Goal: Task Accomplishment & Management: Manage account settings

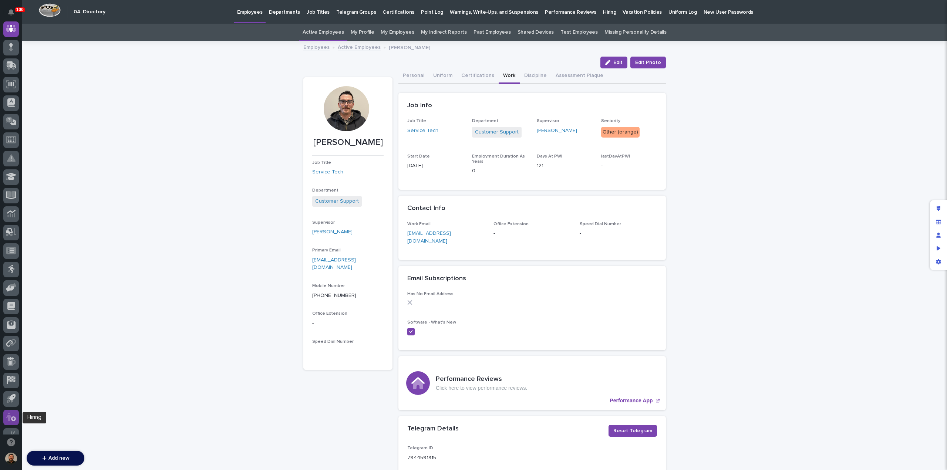
scroll to position [56, 0]
click at [8, 419] on icon at bounding box center [8, 417] width 5 height 9
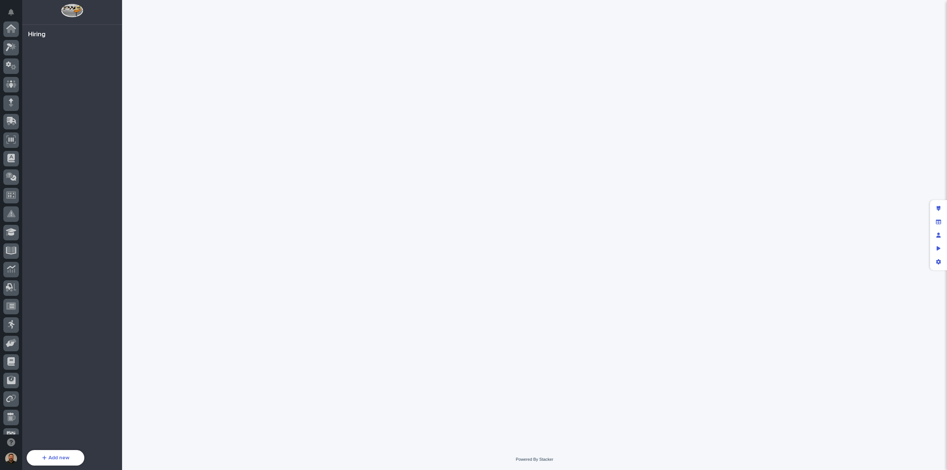
scroll to position [67, 0]
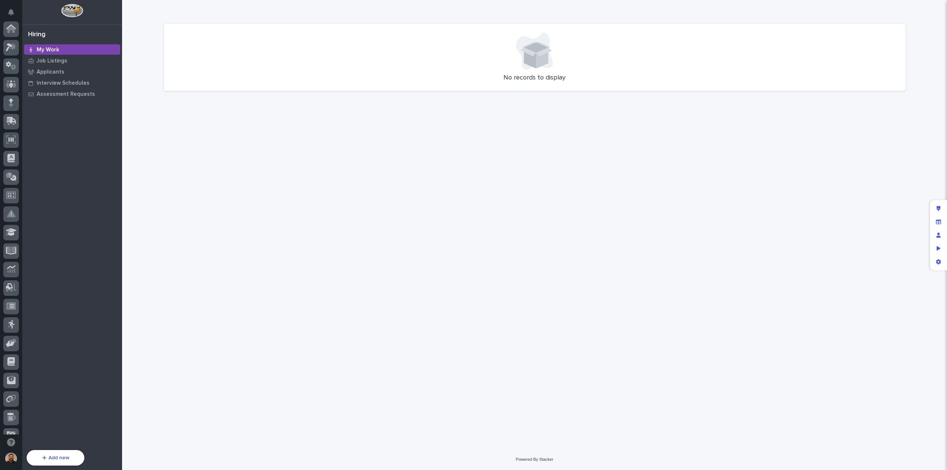
scroll to position [67, 0]
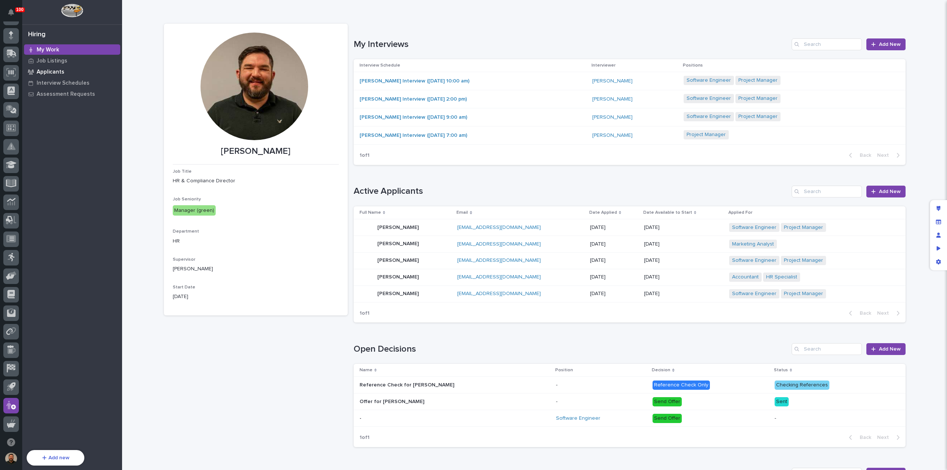
click at [46, 73] on p "Applicants" at bounding box center [51, 72] width 28 height 7
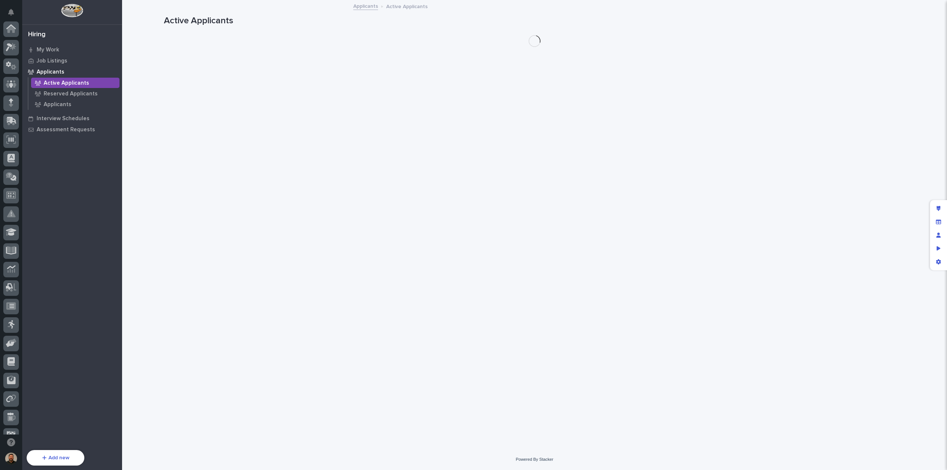
scroll to position [67, 0]
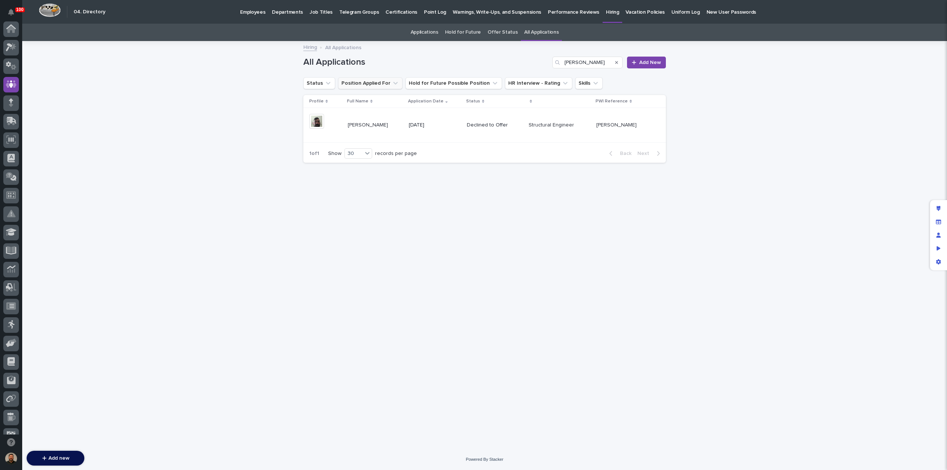
scroll to position [56, 0]
click at [256, 16] on link "Employees" at bounding box center [253, 11] width 32 height 23
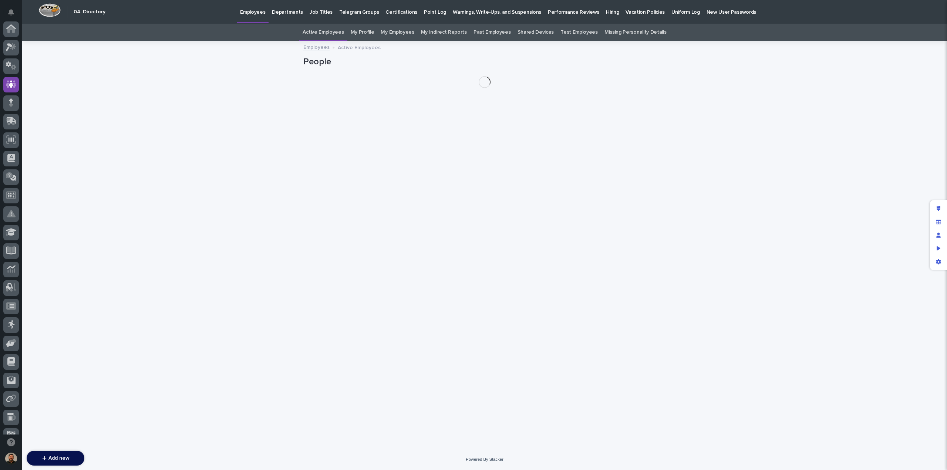
scroll to position [56, 0]
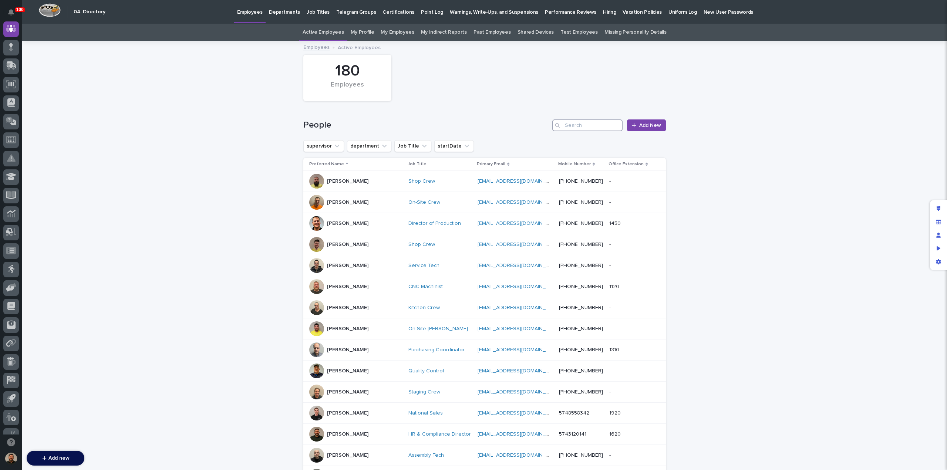
click at [581, 126] on input "Search" at bounding box center [587, 126] width 70 height 12
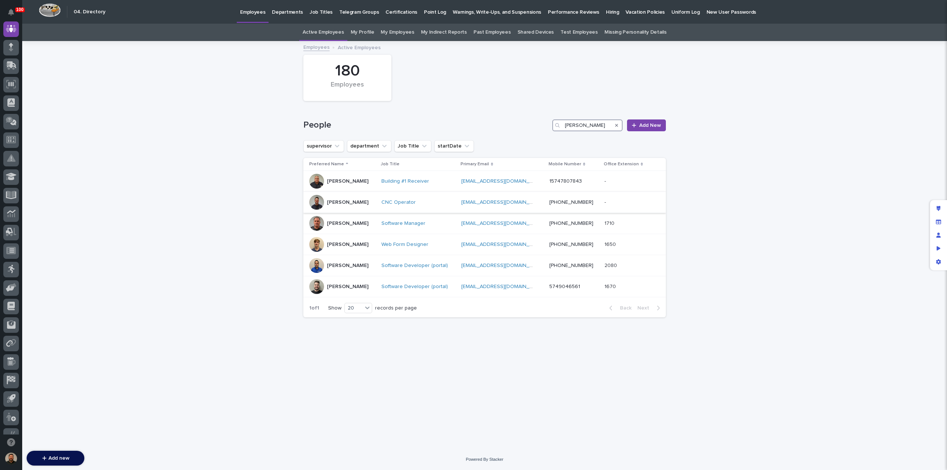
type input "[PERSON_NAME]"
click at [353, 206] on div "[PERSON_NAME]" at bounding box center [347, 202] width 41 height 12
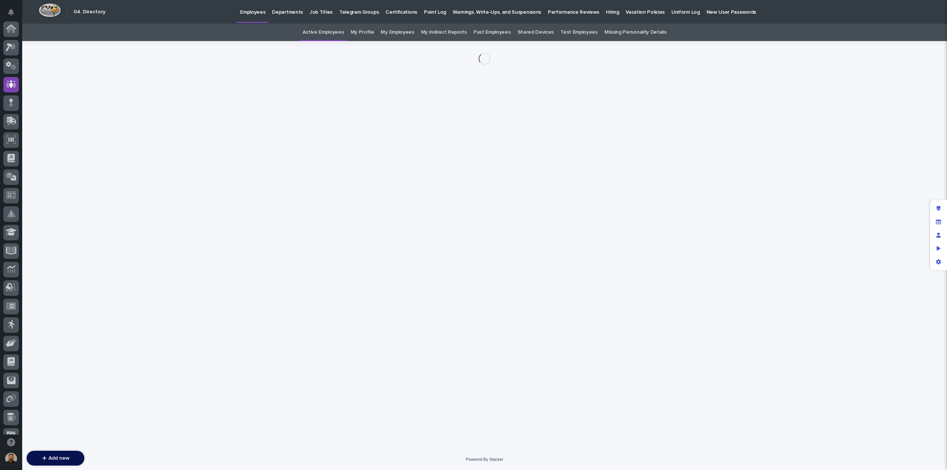
scroll to position [56, 0]
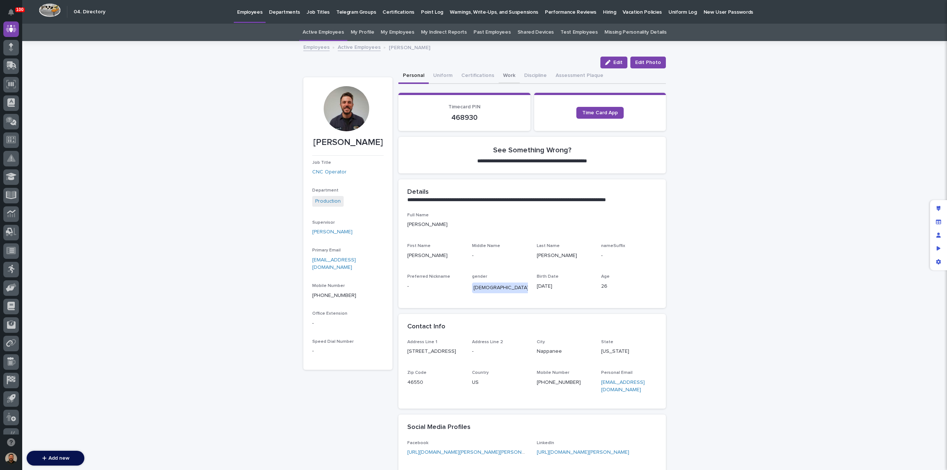
click at [503, 75] on button "Work" at bounding box center [509, 76] width 21 height 16
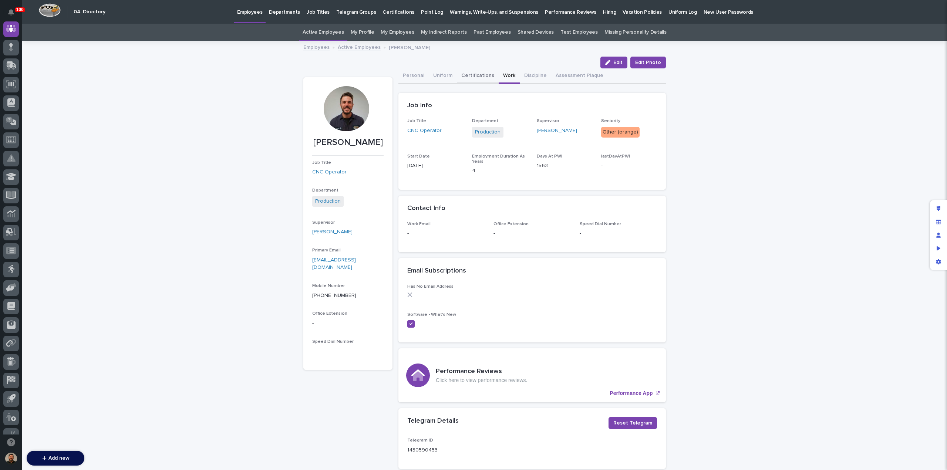
click at [464, 81] on button "Certifications" at bounding box center [478, 76] width 42 height 16
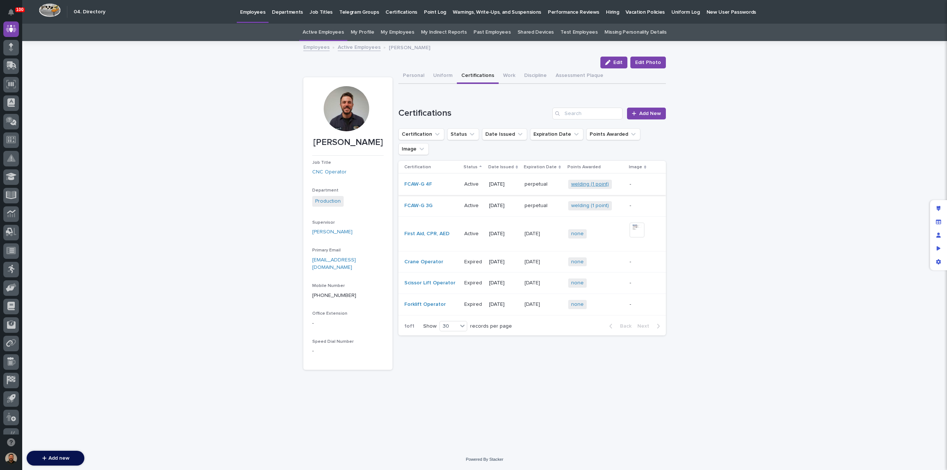
click at [583, 181] on link "welding (1 point)" at bounding box center [590, 184] width 38 height 6
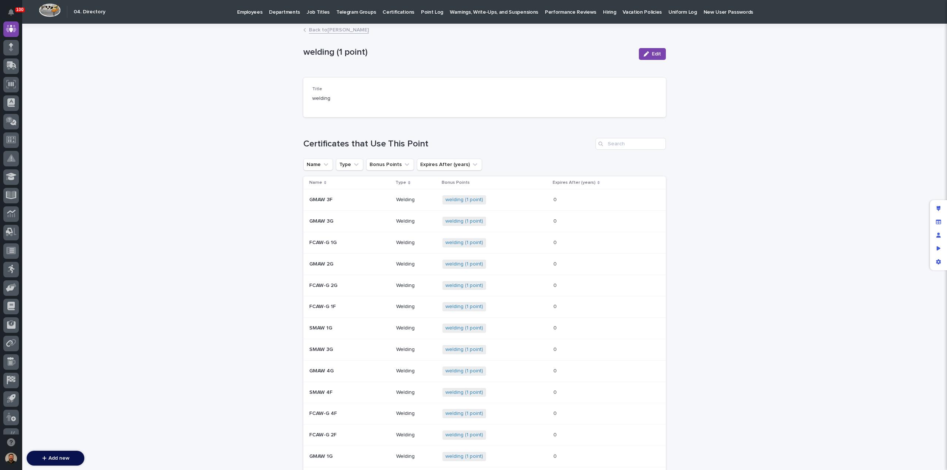
click at [327, 30] on link "Back to [PERSON_NAME]" at bounding box center [339, 29] width 60 height 9
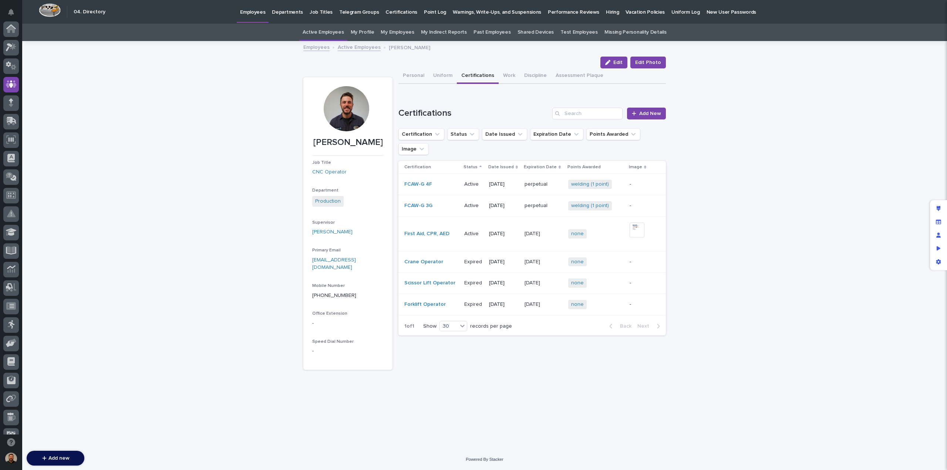
scroll to position [56, 0]
click at [511, 77] on button "Work" at bounding box center [509, 76] width 21 height 16
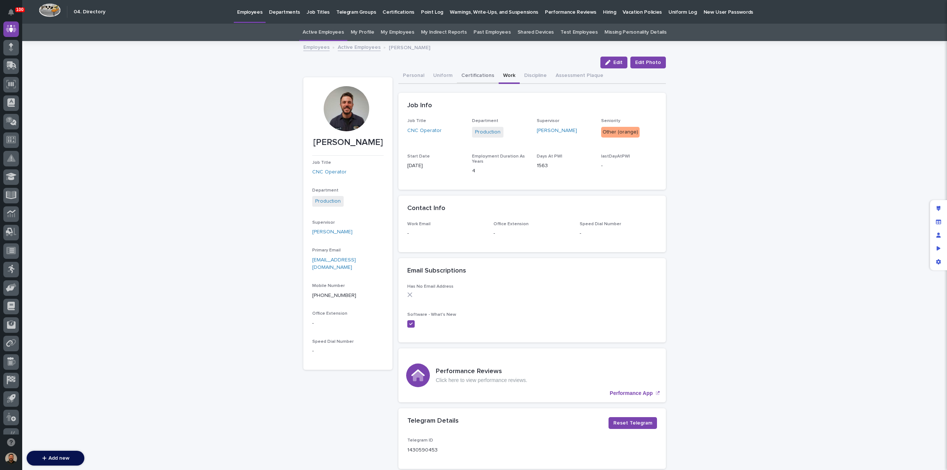
click at [471, 80] on button "Certifications" at bounding box center [478, 76] width 42 height 16
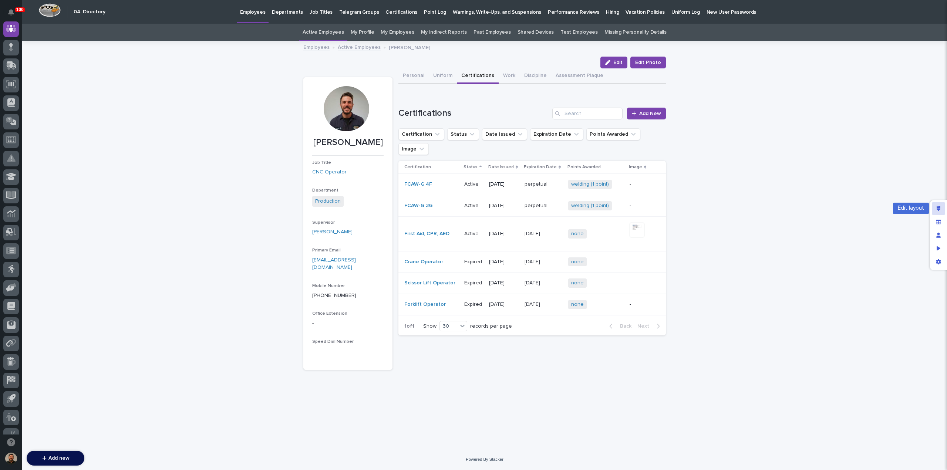
click at [944, 208] on div "Edit layout" at bounding box center [938, 208] width 13 height 13
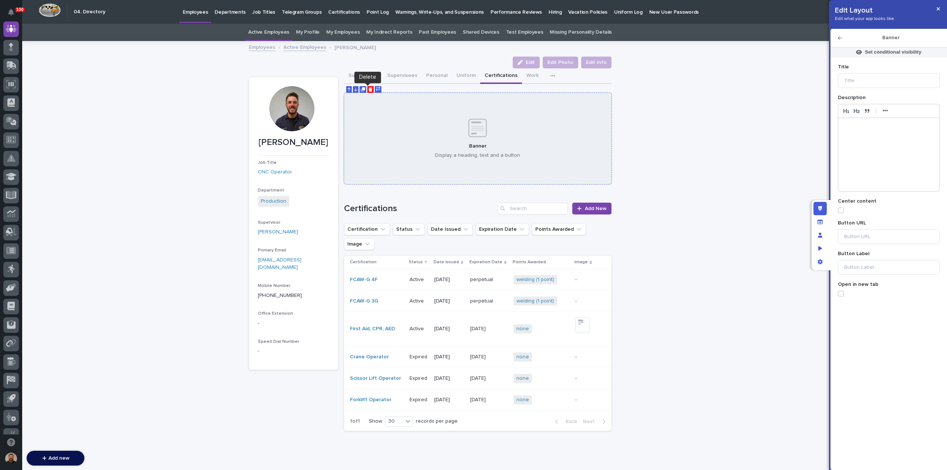
click at [369, 89] on icon "Delete" at bounding box center [371, 89] width 4 height 4
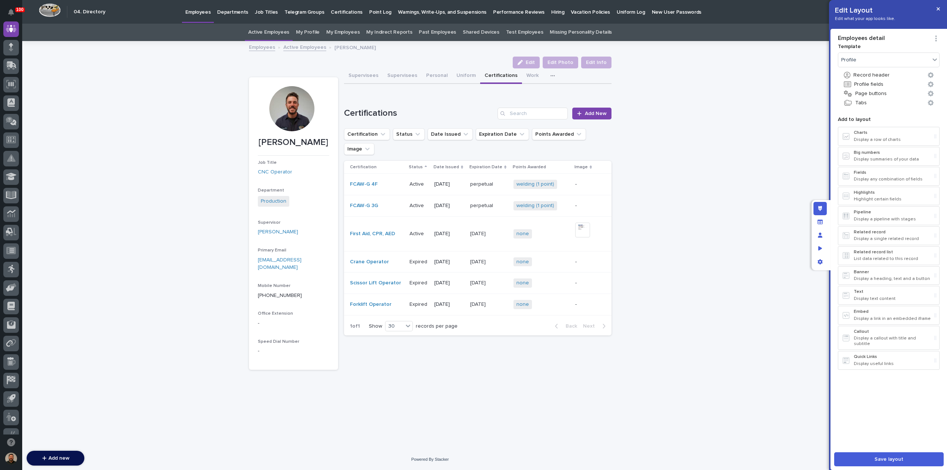
click at [704, 315] on div "Loading... Saving… Loading... Saving… [PERSON_NAME] Edit Edit Photo Edit Info E…" at bounding box center [430, 245] width 816 height 407
click at [939, 11] on icon "button" at bounding box center [938, 8] width 3 height 5
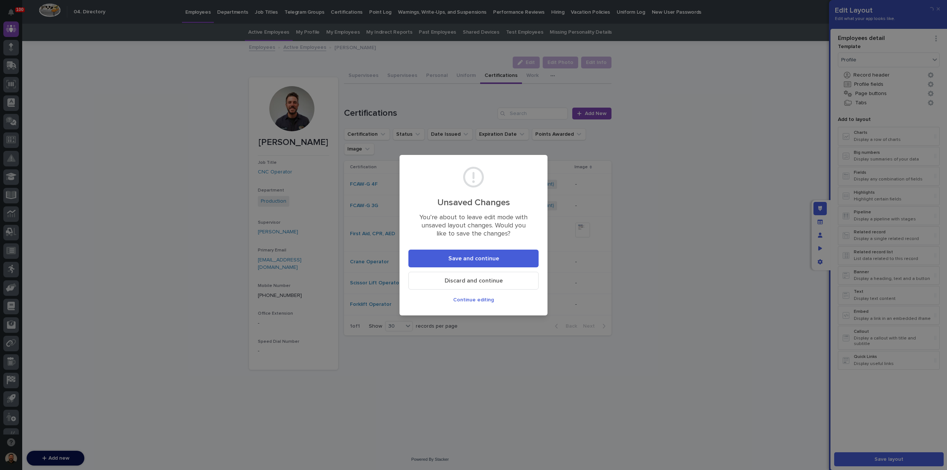
click at [471, 283] on span "Discard and continue" at bounding box center [474, 281] width 58 height 6
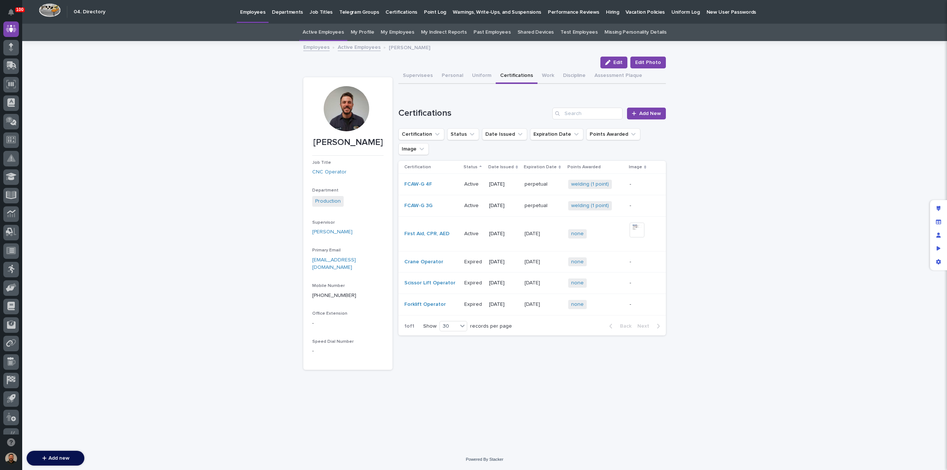
click at [316, 43] on link "Employees" at bounding box center [316, 47] width 26 height 9
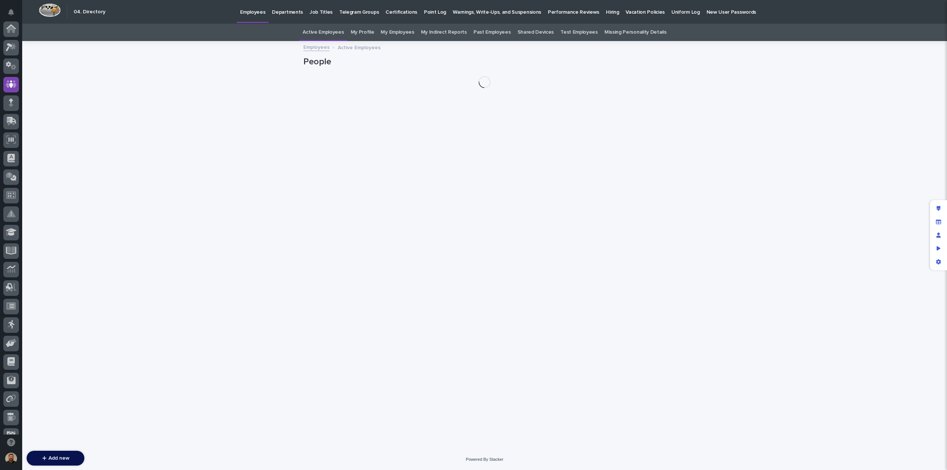
scroll to position [56, 0]
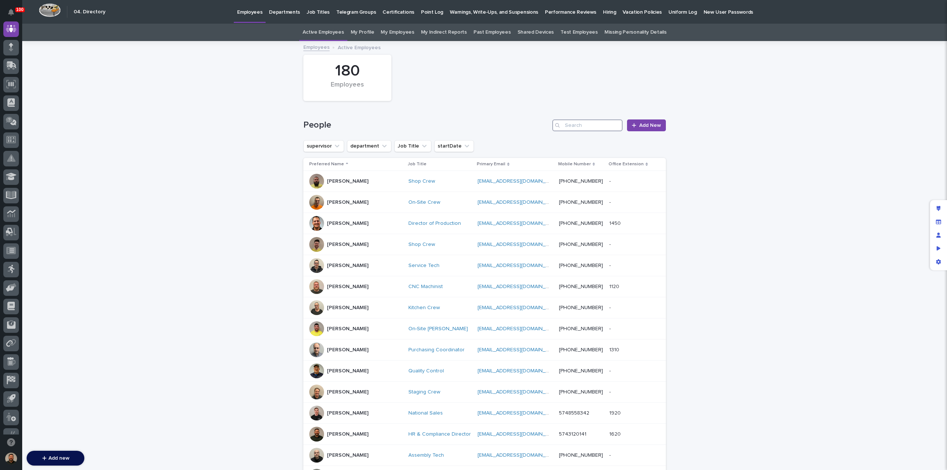
click at [584, 124] on input "Search" at bounding box center [587, 126] width 70 height 12
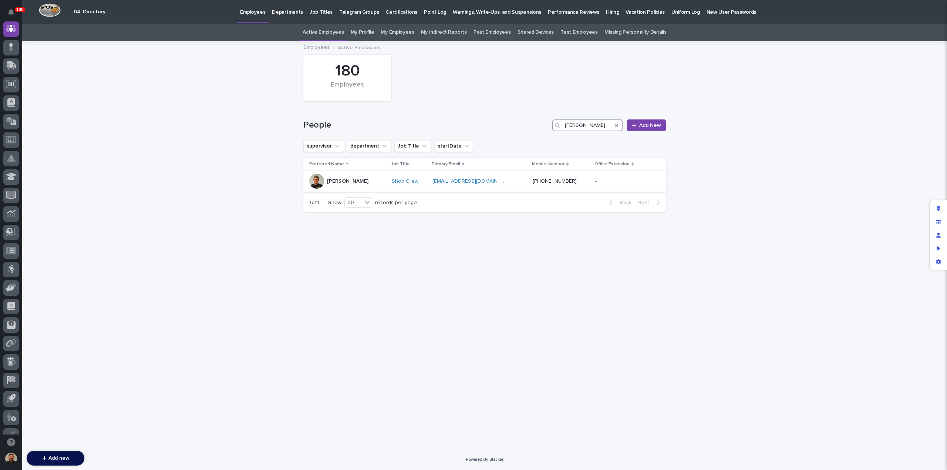
type input "[PERSON_NAME]"
click at [371, 184] on div "[PERSON_NAME]" at bounding box center [347, 181] width 77 height 15
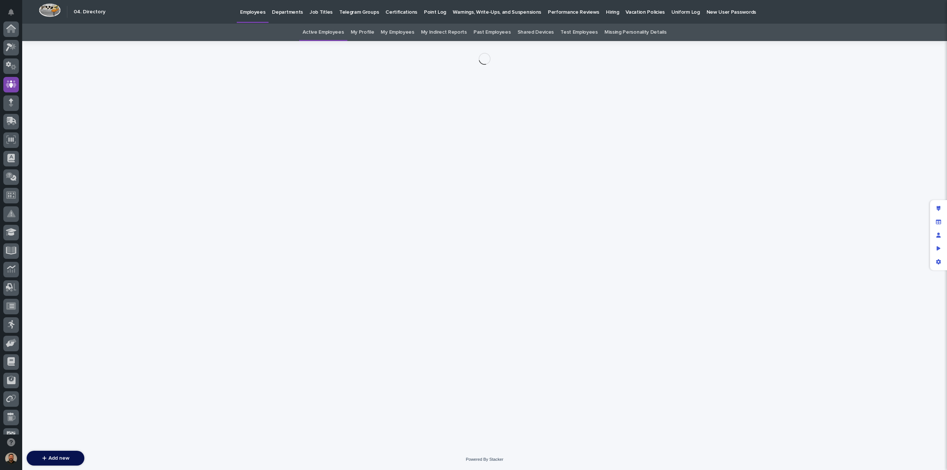
scroll to position [56, 0]
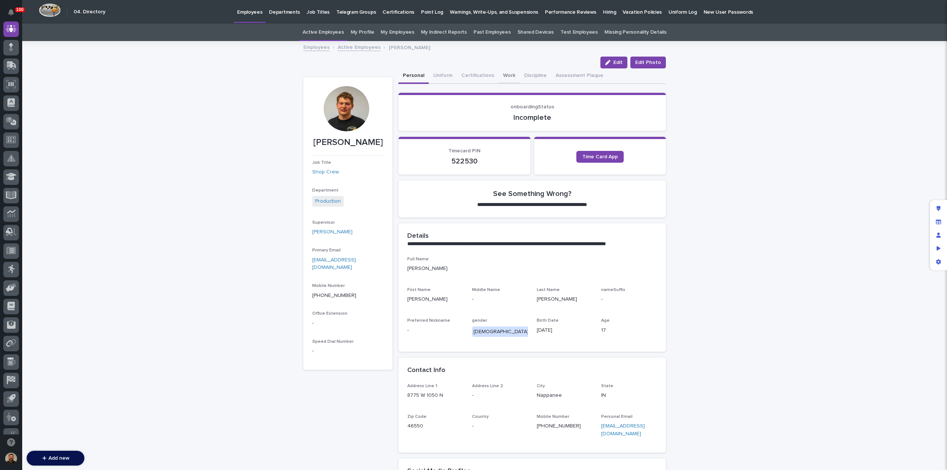
click at [503, 73] on button "Work" at bounding box center [509, 76] width 21 height 16
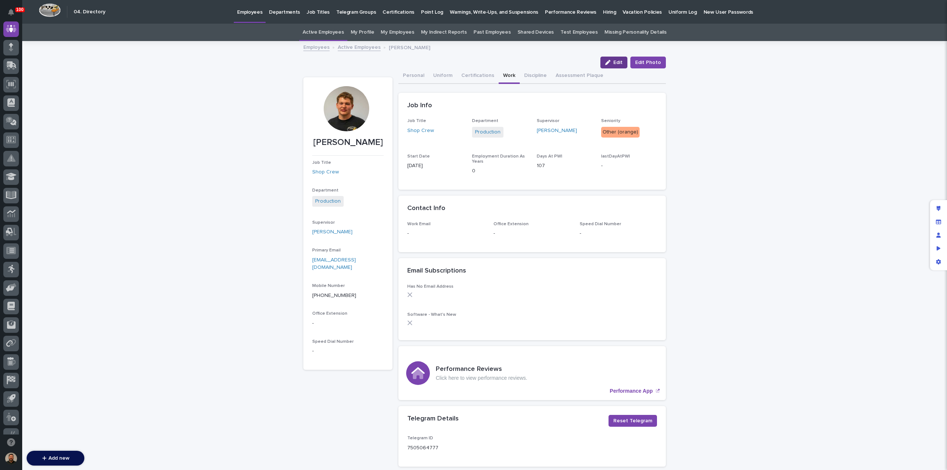
click at [611, 67] on button "Edit" at bounding box center [614, 63] width 27 height 12
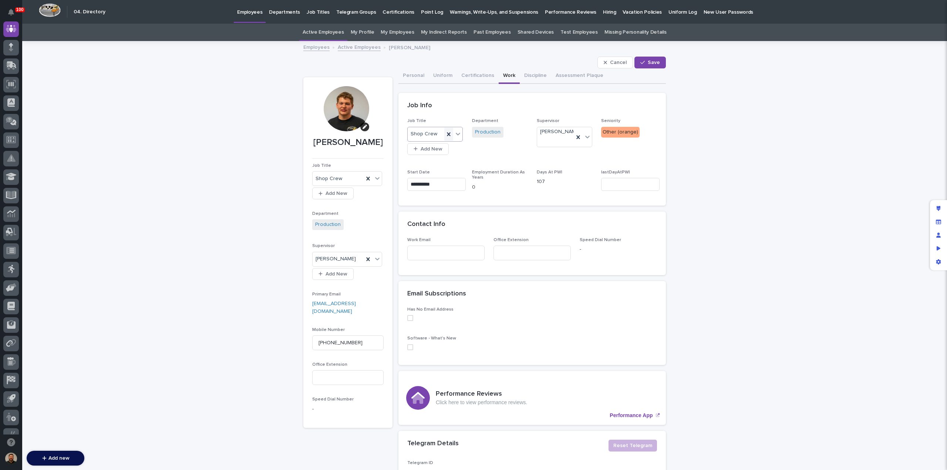
click at [448, 134] on icon at bounding box center [448, 134] width 7 height 7
click at [456, 134] on icon at bounding box center [458, 134] width 4 height 3
click at [435, 171] on div "Assembly Tech" at bounding box center [432, 174] width 55 height 13
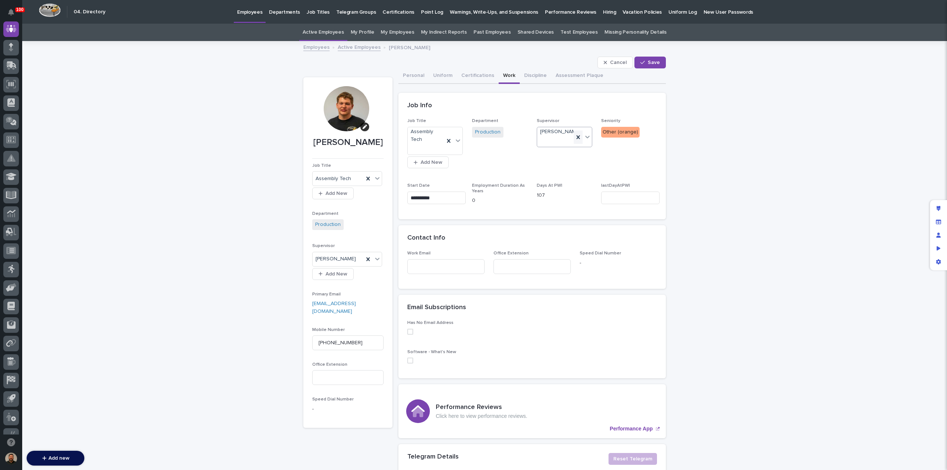
click at [576, 135] on icon at bounding box center [578, 137] width 7 height 7
type input "****"
click at [565, 148] on div "[PERSON_NAME] [PERSON_NAME]" at bounding box center [561, 148] width 55 height 13
click at [649, 62] on span "Save" at bounding box center [654, 62] width 12 height 5
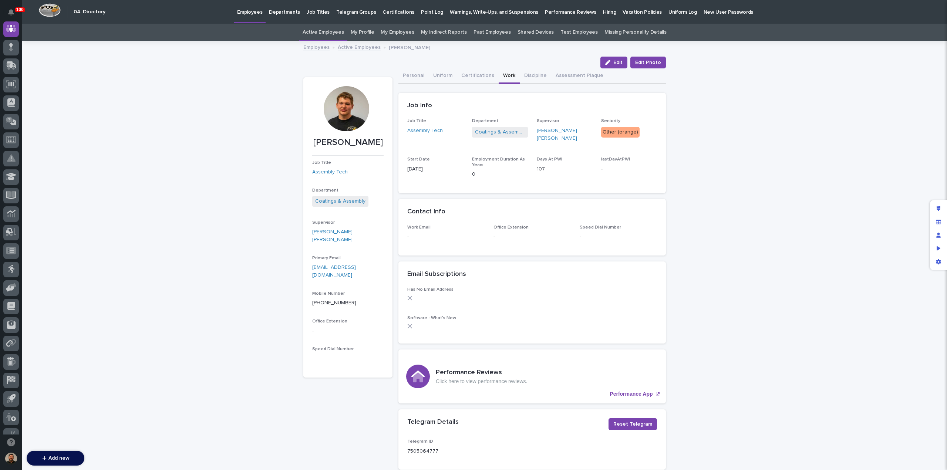
click at [614, 61] on span "Edit" at bounding box center [617, 62] width 9 height 5
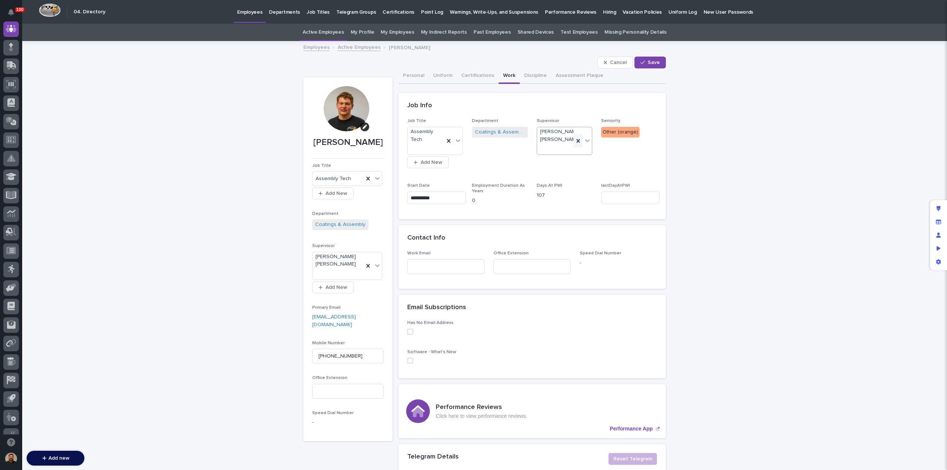
click at [577, 141] on icon at bounding box center [578, 140] width 7 height 7
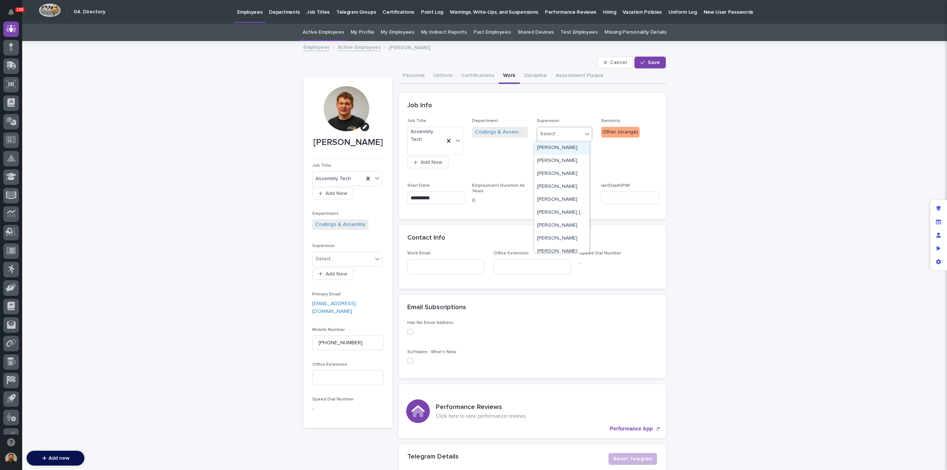
click at [558, 137] on div "Select..." at bounding box center [560, 134] width 46 height 12
type input "****"
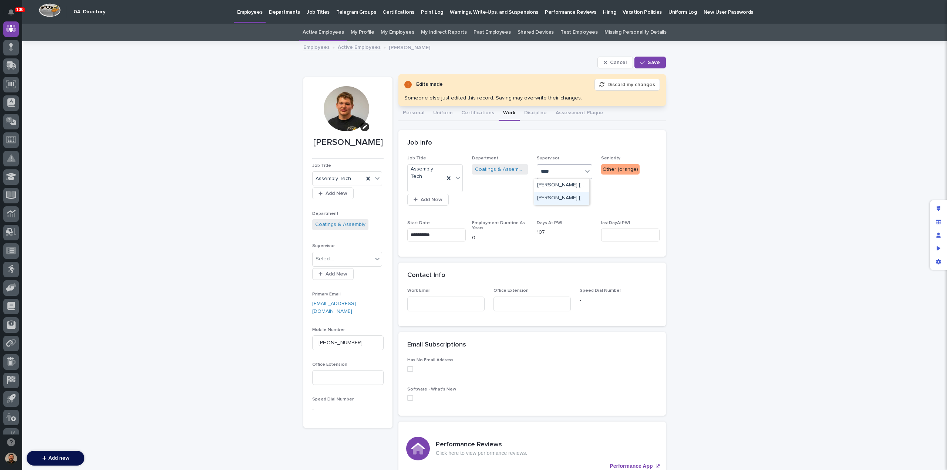
click at [561, 199] on div "[PERSON_NAME] [PERSON_NAME]" at bounding box center [561, 198] width 55 height 13
click at [651, 62] on span "Save" at bounding box center [654, 62] width 12 height 5
